Goal: Communication & Community: Answer question/provide support

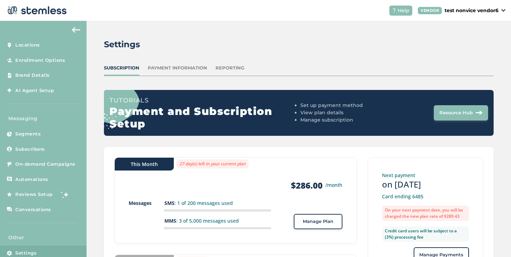
scroll to position [13, 0]
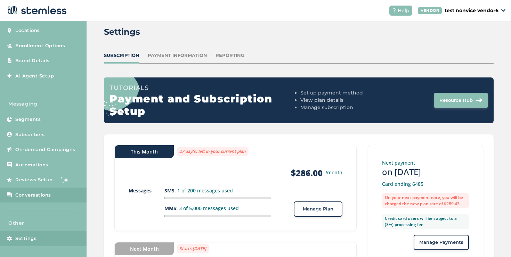
click at [54, 190] on link "Conversations" at bounding box center [43, 195] width 87 height 15
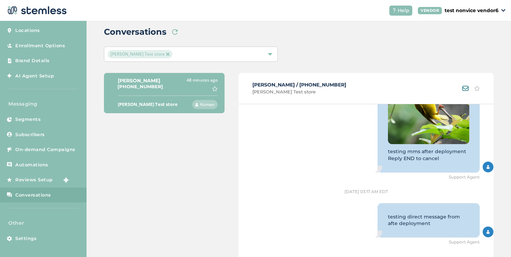
scroll to position [120, 0]
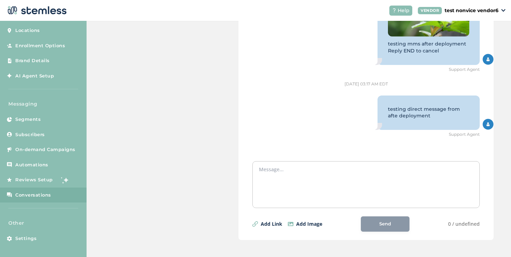
click at [299, 186] on textarea at bounding box center [366, 183] width 214 height 35
type textarea "t"
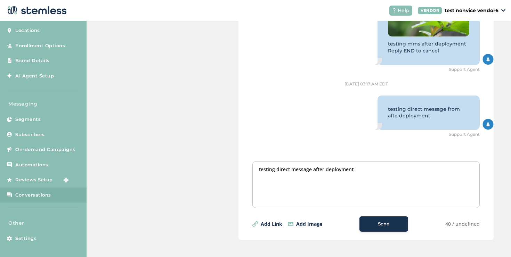
type textarea "testing direct message after deployment"
click at [362, 223] on button "Send" at bounding box center [384, 224] width 49 height 15
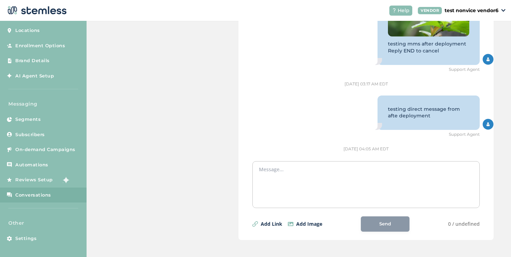
scroll to position [2277, 0]
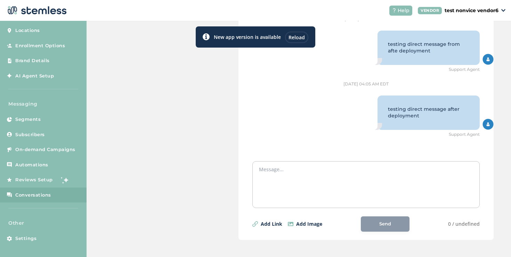
click at [300, 189] on textarea at bounding box center [366, 183] width 214 height 35
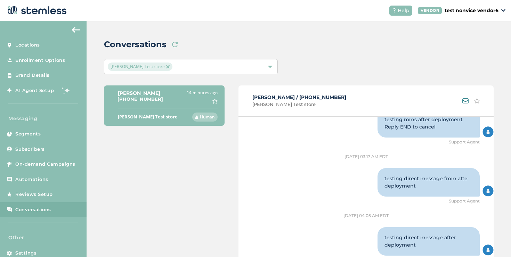
scroll to position [126, 0]
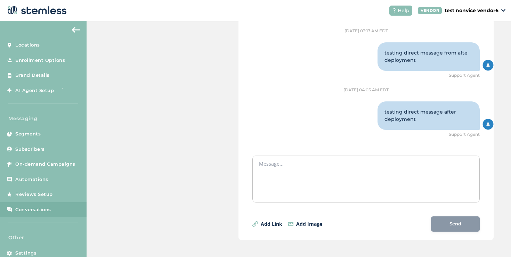
click at [297, 175] on textarea at bounding box center [366, 177] width 214 height 35
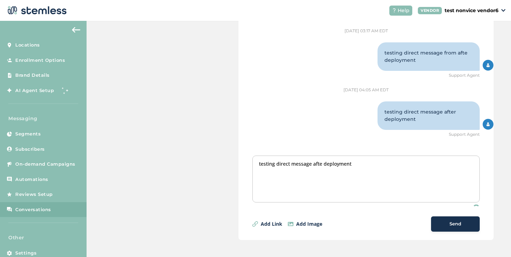
type textarea "testing direct message afte deployment"
click at [437, 228] on button "Send" at bounding box center [455, 224] width 49 height 15
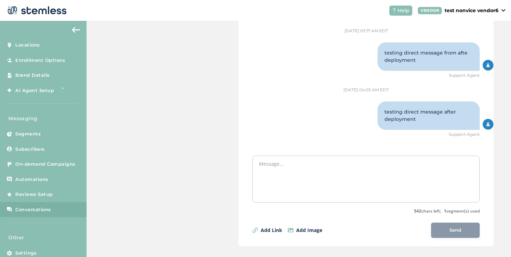
scroll to position [1030, 0]
